Goal: Information Seeking & Learning: Learn about a topic

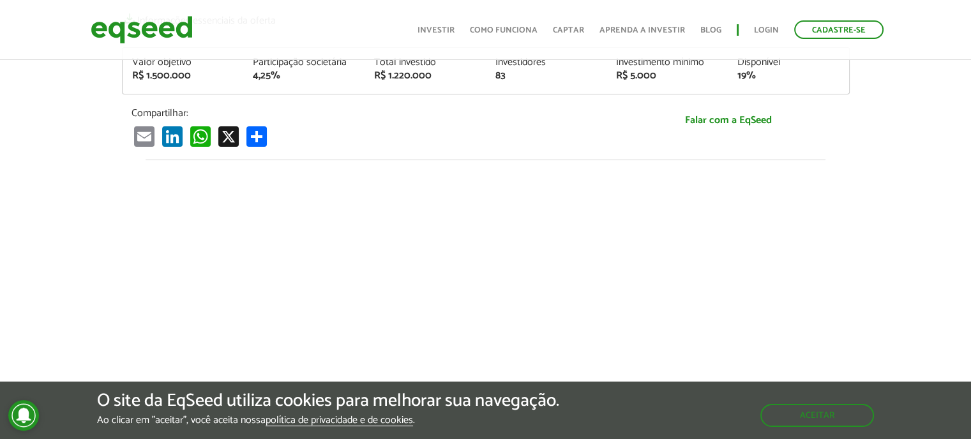
scroll to position [255, 0]
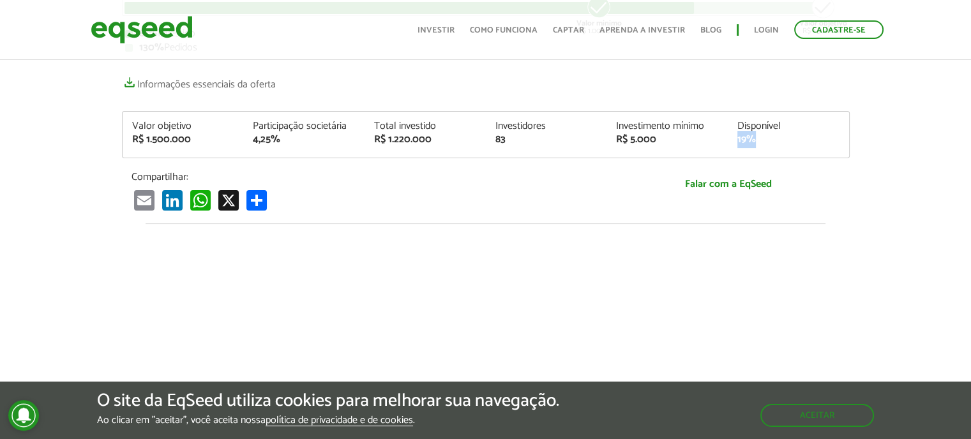
drag, startPoint x: 755, startPoint y: 140, endPoint x: 730, endPoint y: 144, distance: 24.7
click at [730, 144] on div "Disponível 19%" at bounding box center [788, 133] width 121 height 24
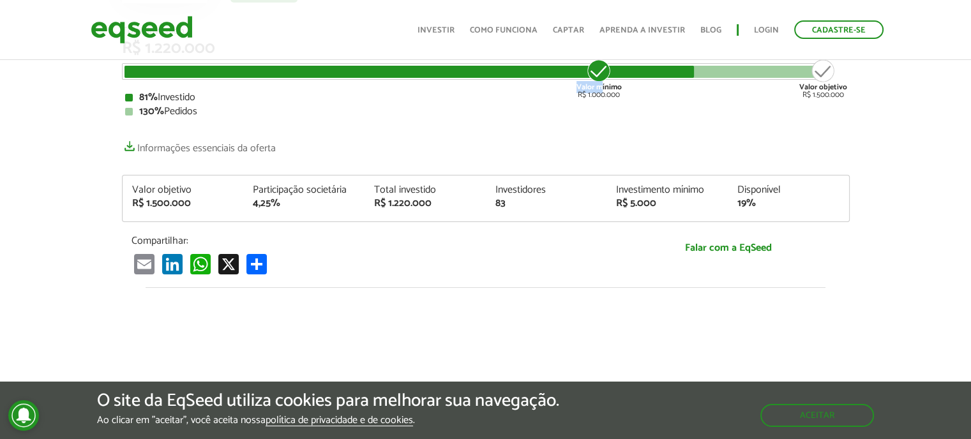
drag, startPoint x: 601, startPoint y: 72, endPoint x: 634, endPoint y: 76, distance: 33.4
click at [634, 66] on div "Valor mínimo R$ 1.000.000 Valor objetivo R$ 1.500.000" at bounding box center [475, 66] width 703 height 0
click at [250, 147] on link "Informações essenciais da oferta" at bounding box center [199, 145] width 154 height 18
